Goal: Information Seeking & Learning: Learn about a topic

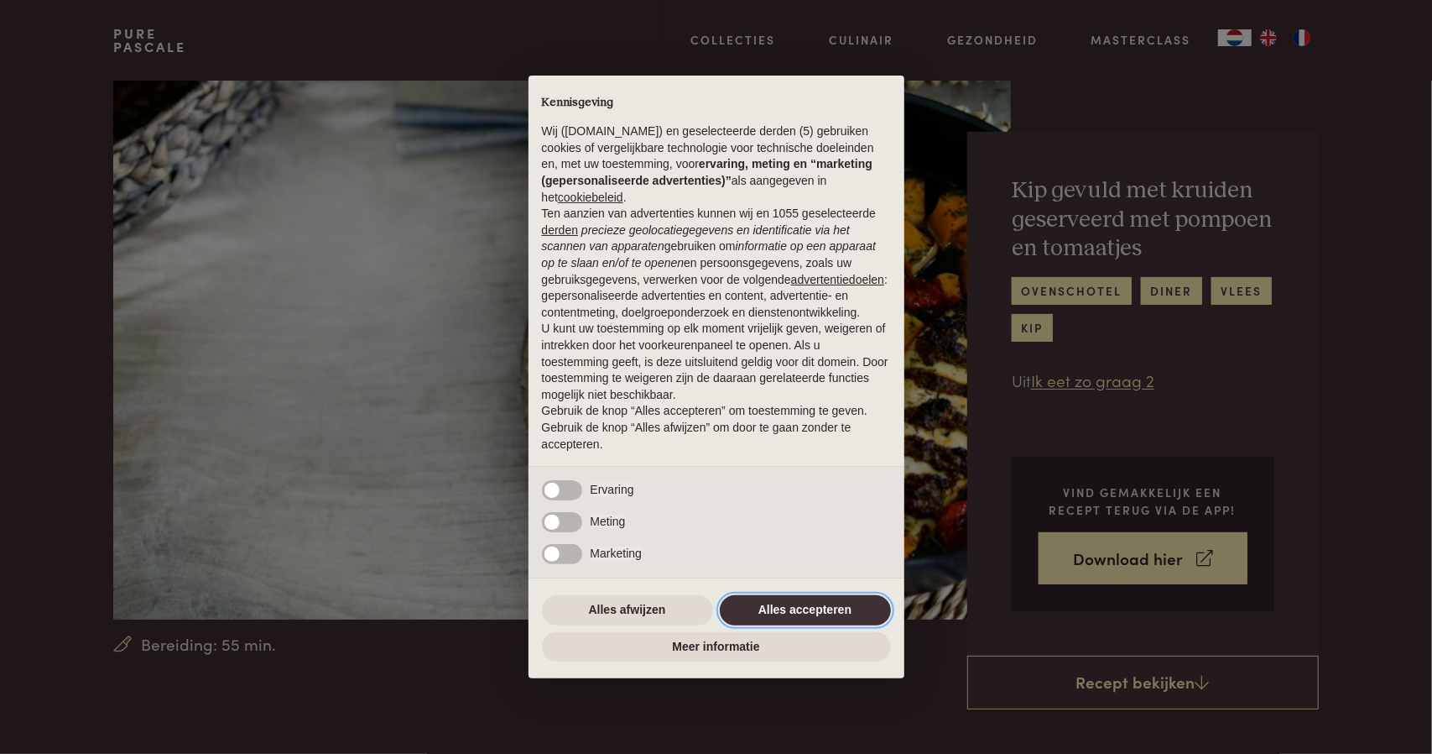
drag, startPoint x: 775, startPoint y: 608, endPoint x: 740, endPoint y: 614, distance: 35.9
click at [775, 609] on button "Alles accepteren" at bounding box center [805, 610] width 171 height 30
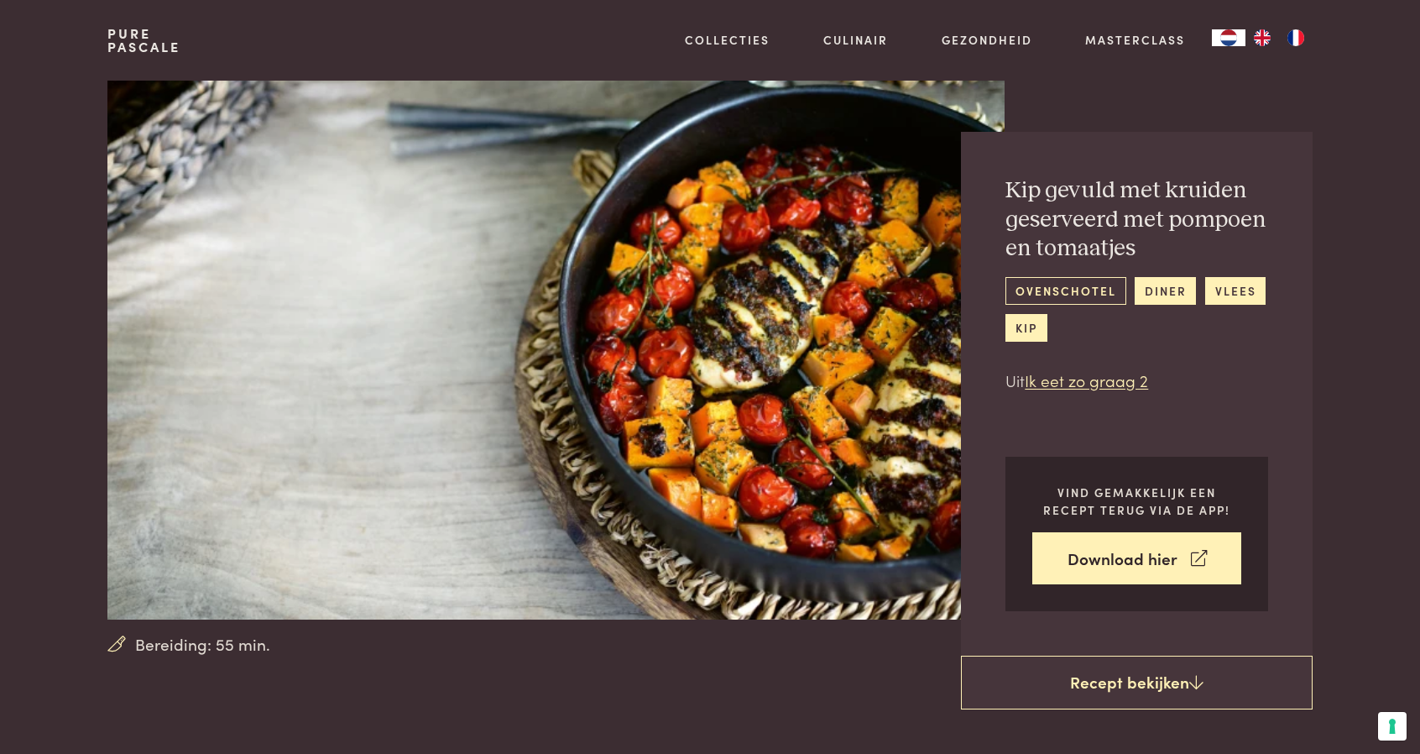
click at [1083, 288] on link "ovenschotel" at bounding box center [1065, 291] width 120 height 28
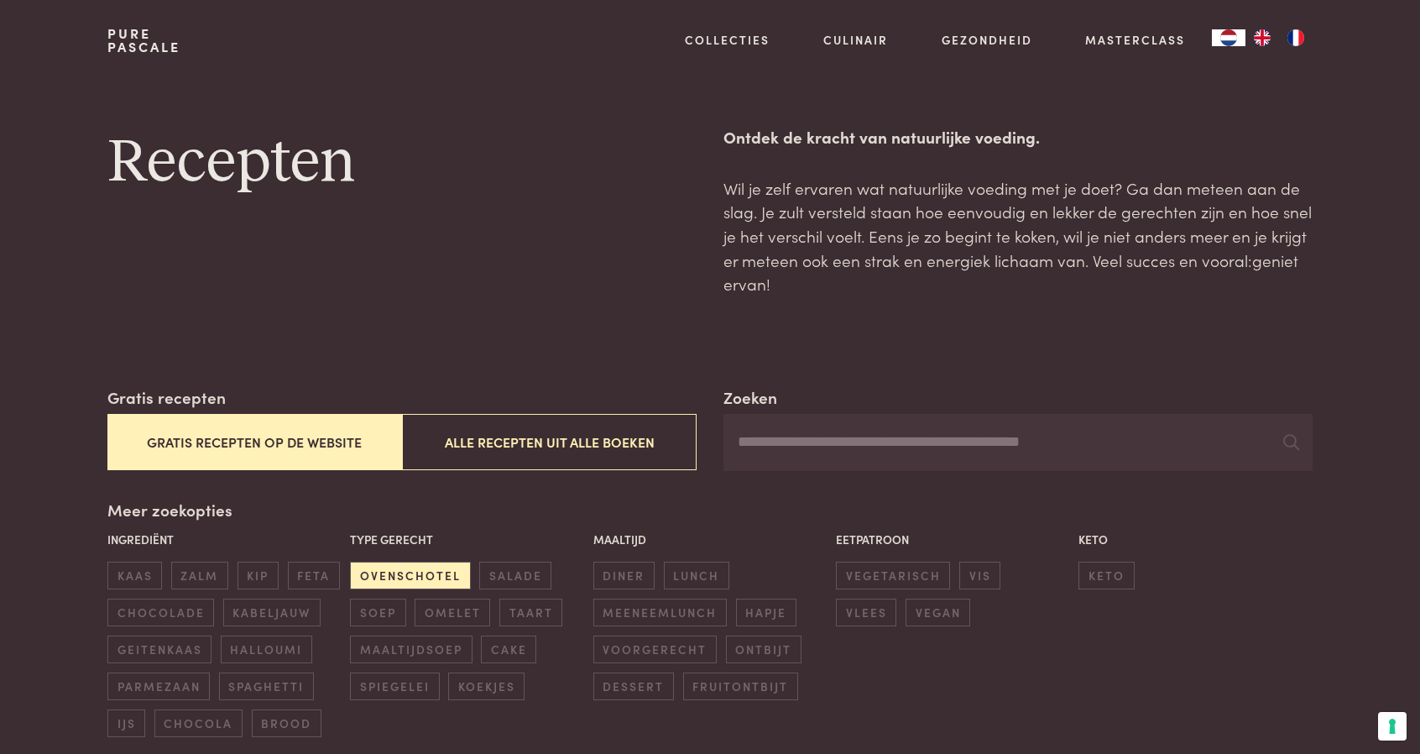
click at [298, 443] on button "Gratis recepten op de website" at bounding box center [254, 442] width 295 height 56
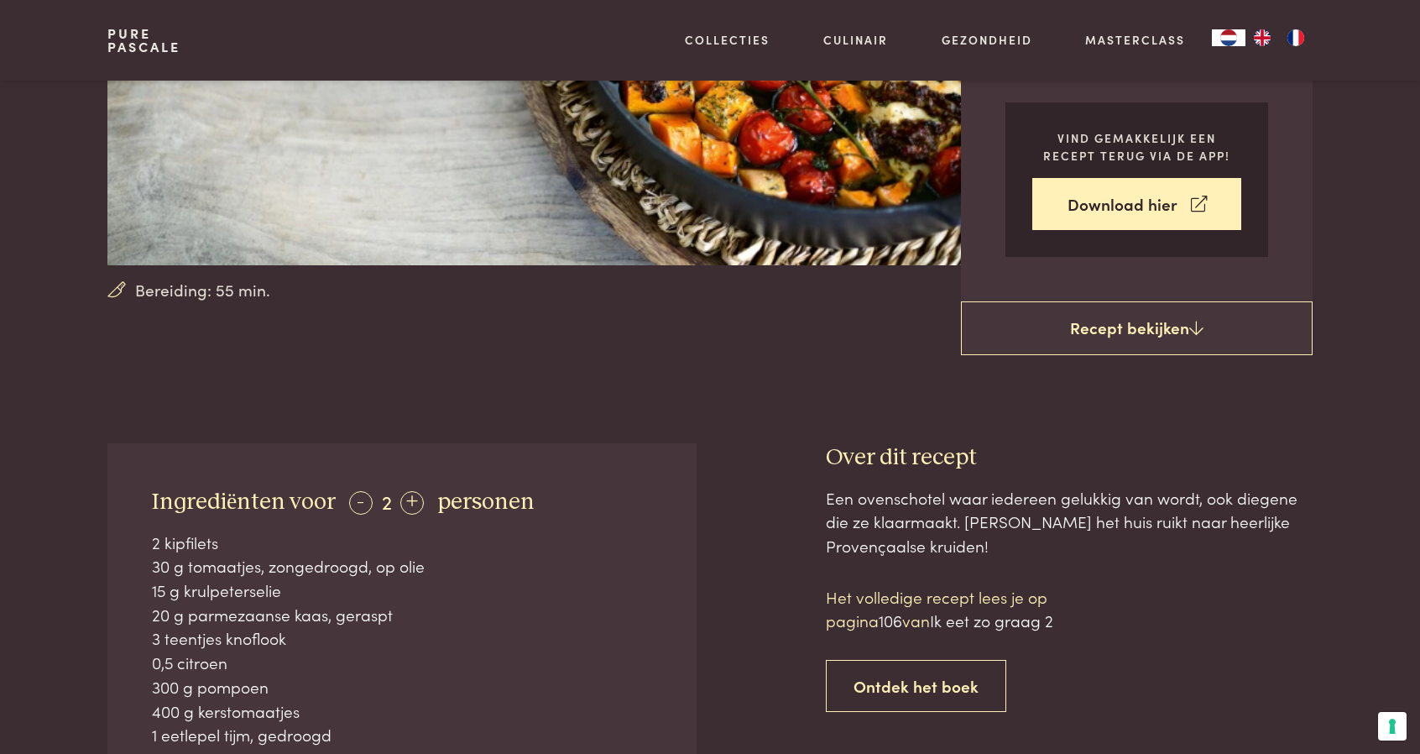
scroll to position [324, 0]
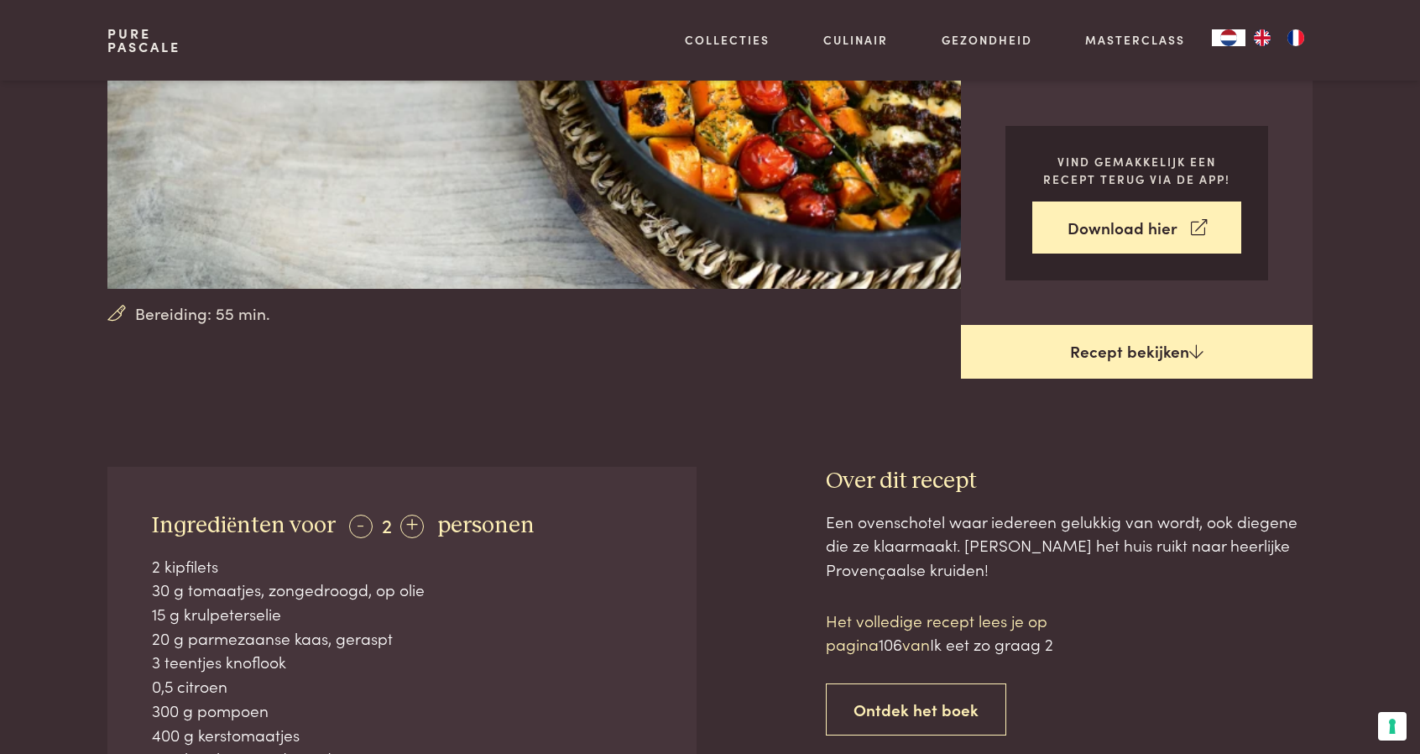
click at [1193, 350] on icon at bounding box center [1196, 351] width 14 height 16
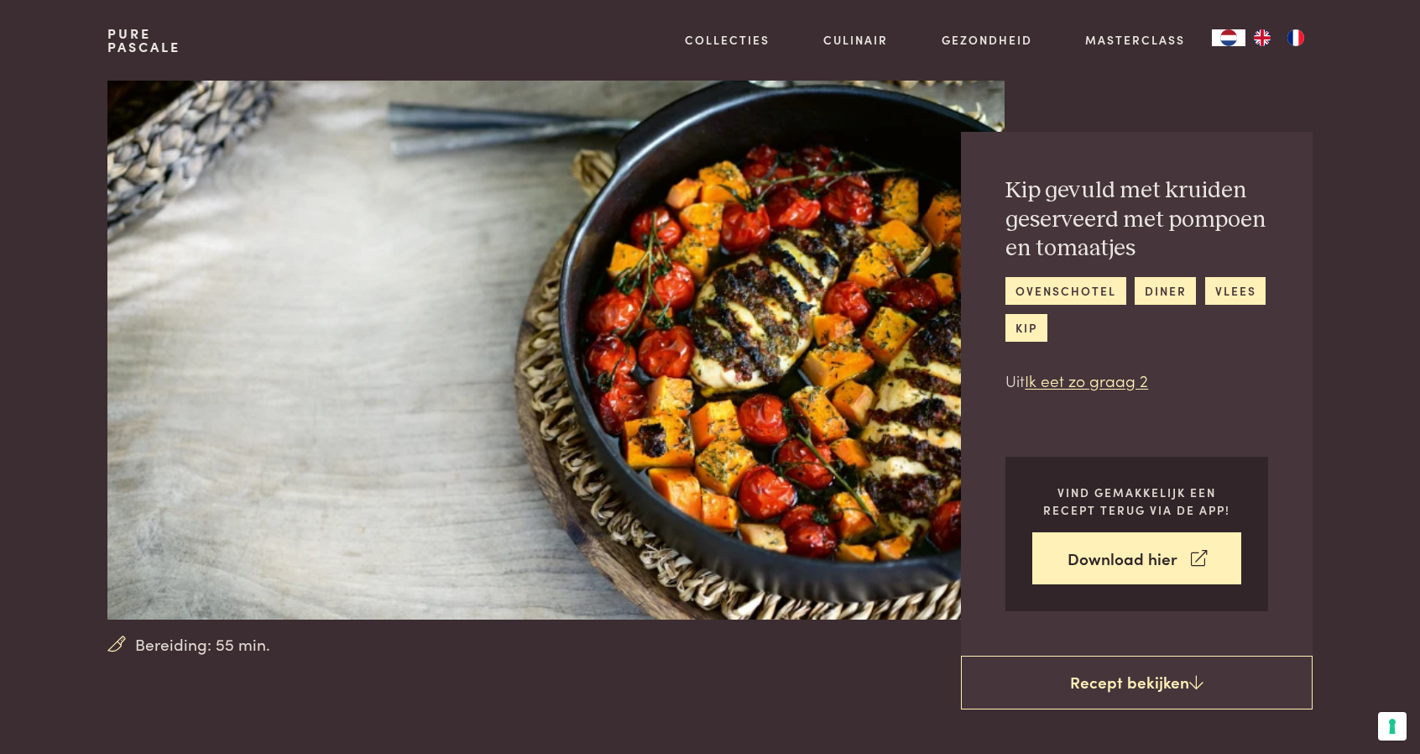
scroll to position [796, 0]
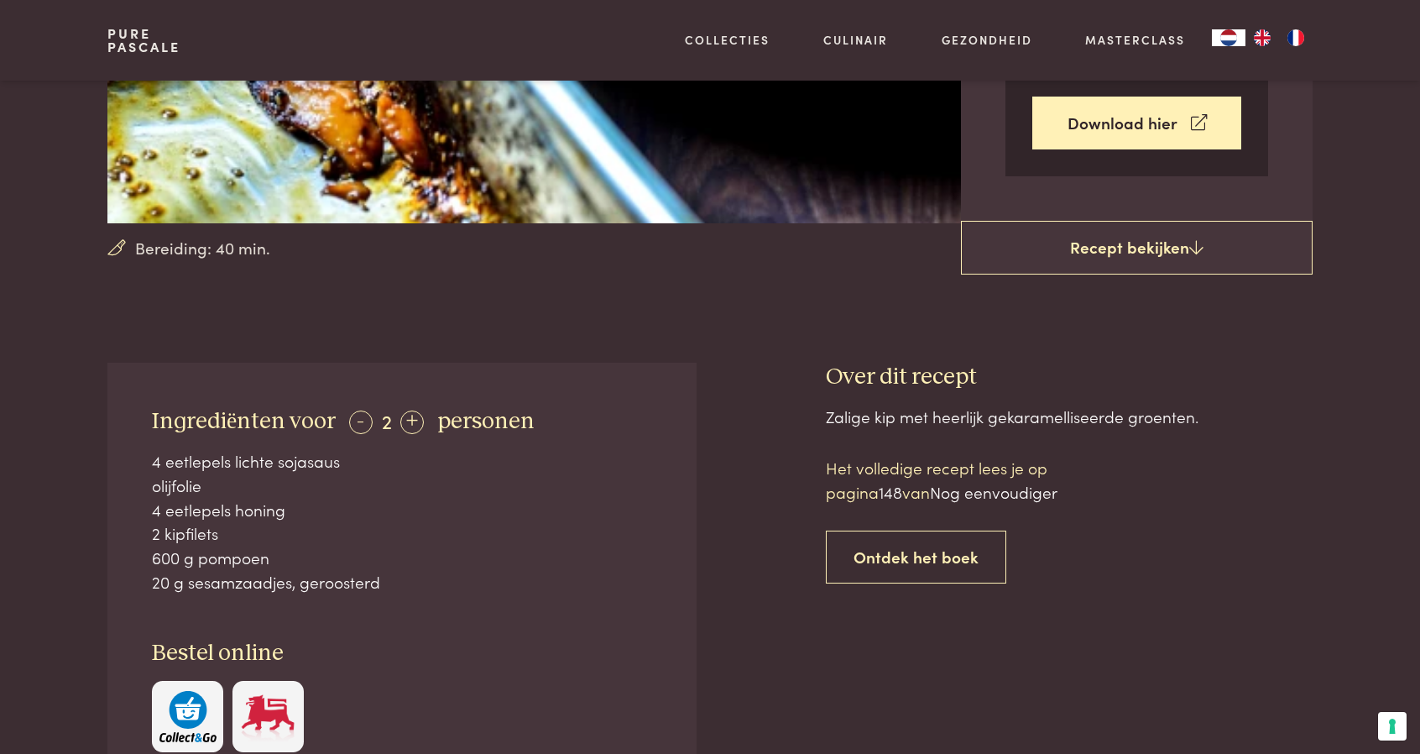
scroll to position [425, 0]
